Goal: Information Seeking & Learning: Learn about a topic

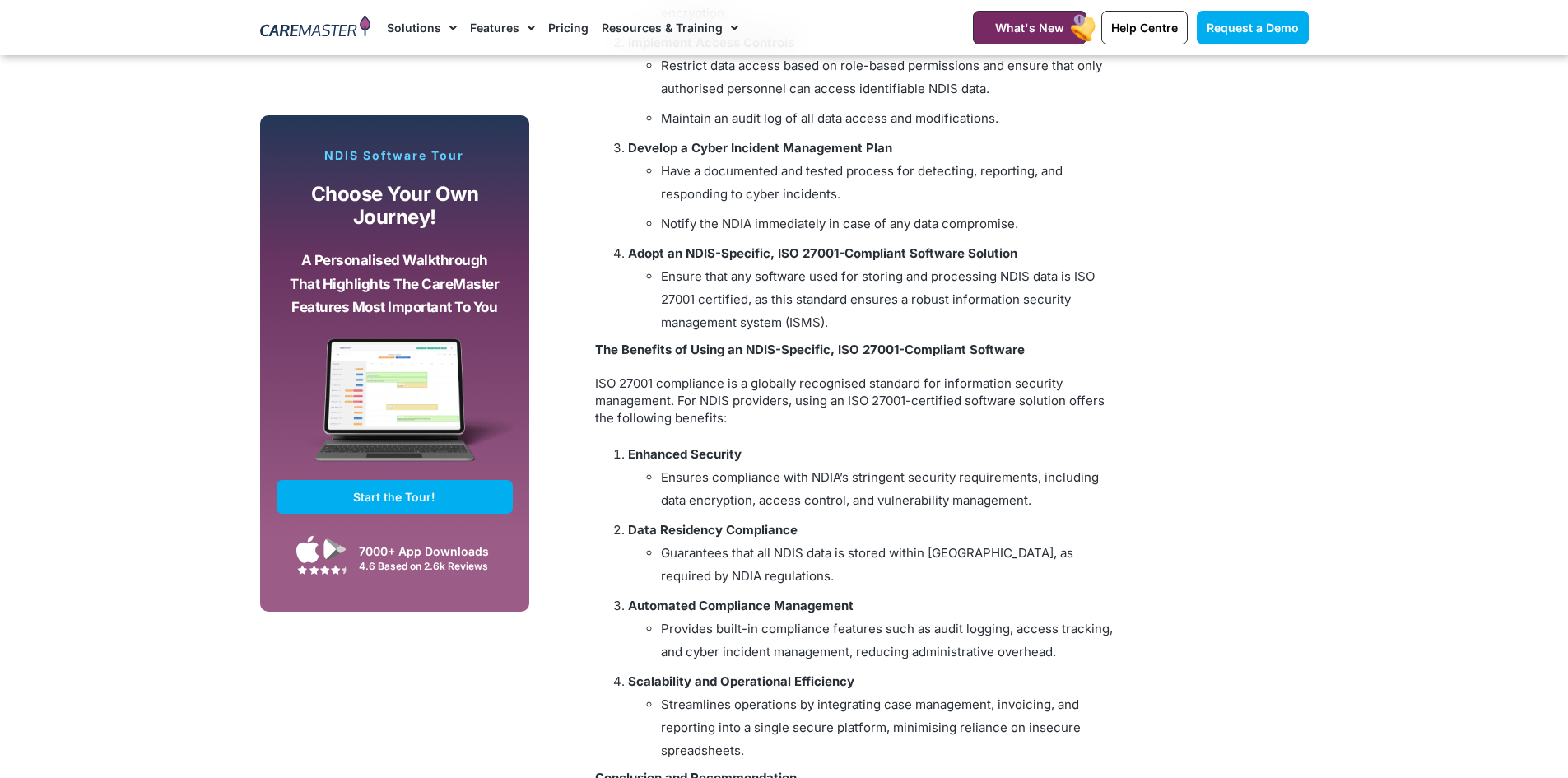
scroll to position [2222, 0]
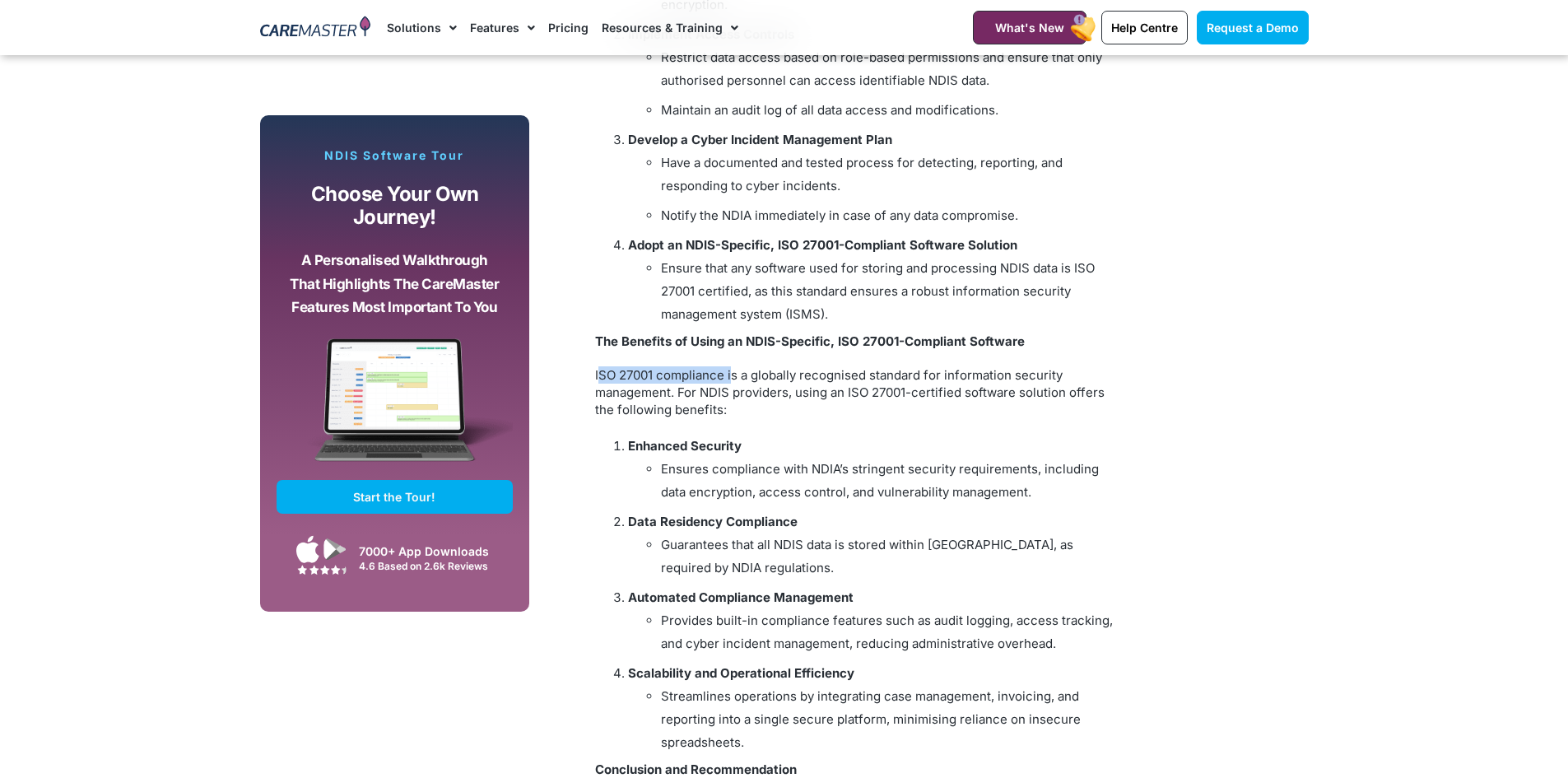
drag, startPoint x: 597, startPoint y: 367, endPoint x: 731, endPoint y: 372, distance: 134.1
click at [731, 372] on p "ISO 27001 compliance is a globally recognised standard for information security…" at bounding box center [854, 392] width 519 height 52
copy p "SO 27001 compliance i"
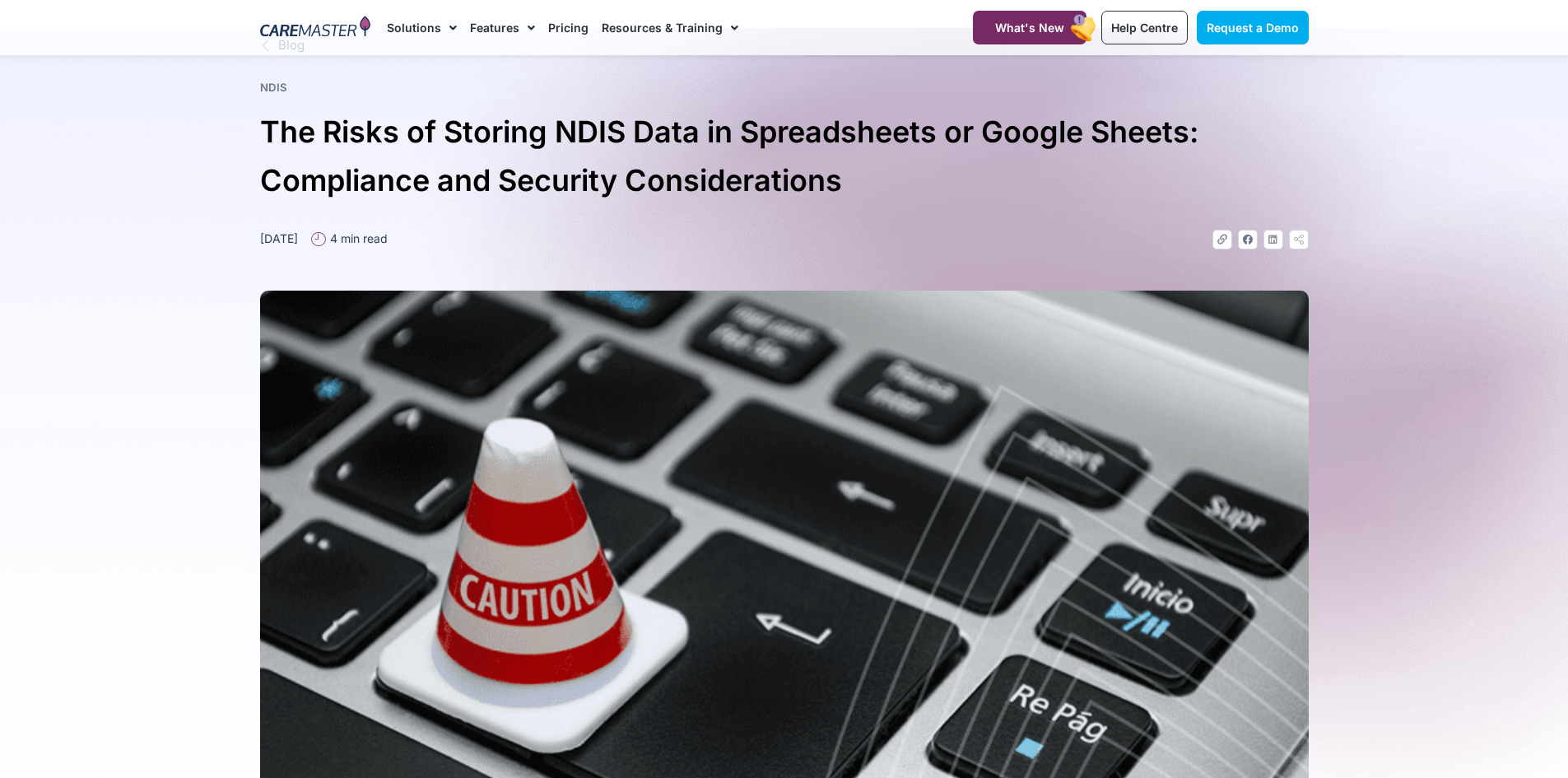
scroll to position [0, 0]
